Goal: Find contact information: Find contact information

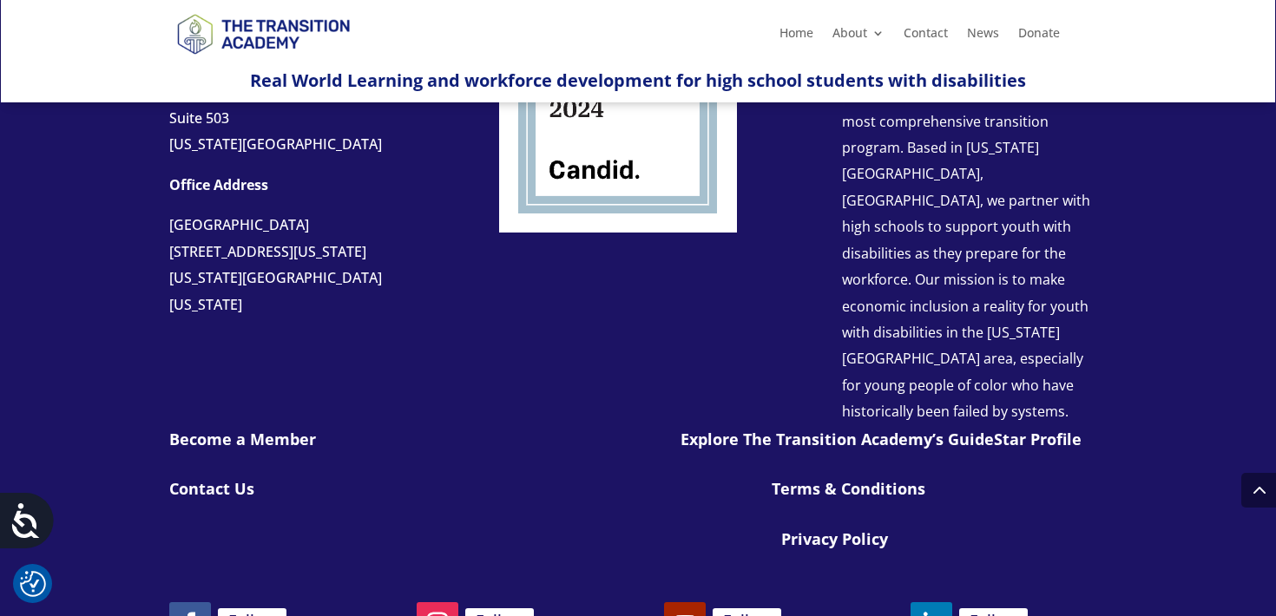
scroll to position [1787, 0]
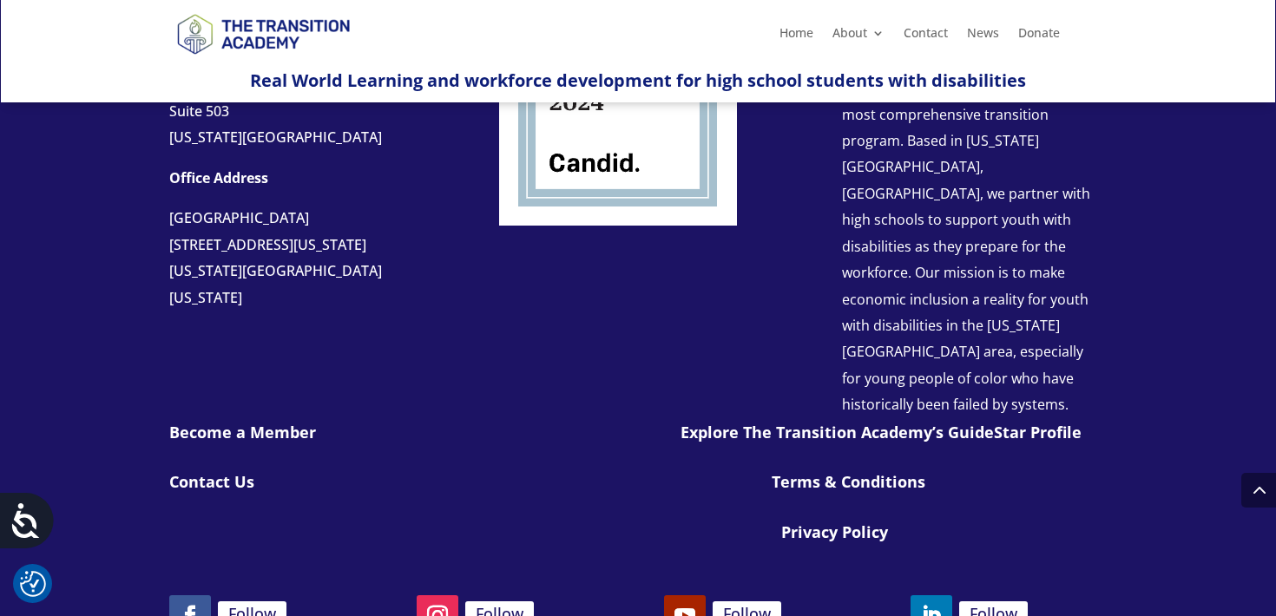
click at [236, 471] on link "Contact Us" at bounding box center [211, 481] width 85 height 21
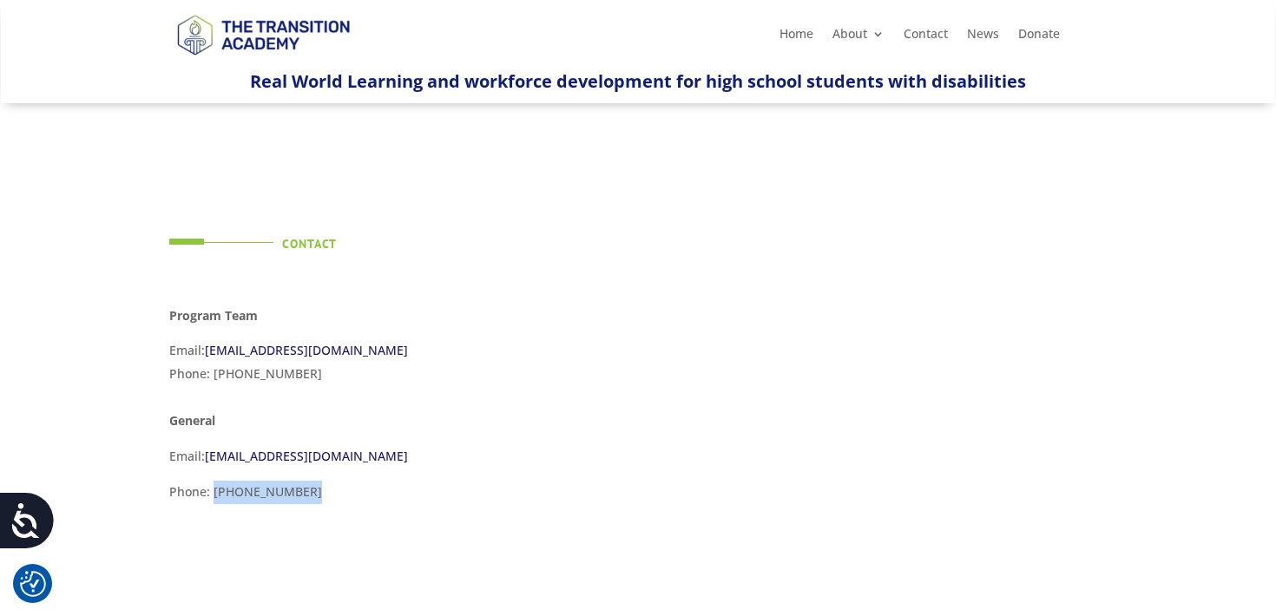
drag, startPoint x: 306, startPoint y: 489, endPoint x: 212, endPoint y: 491, distance: 93.8
click at [212, 491] on p "Phone: [PHONE_NUMBER]" at bounding box center [390, 499] width 443 height 36
copy p "[PHONE_NUMBER]"
